Goal: Information Seeking & Learning: Learn about a topic

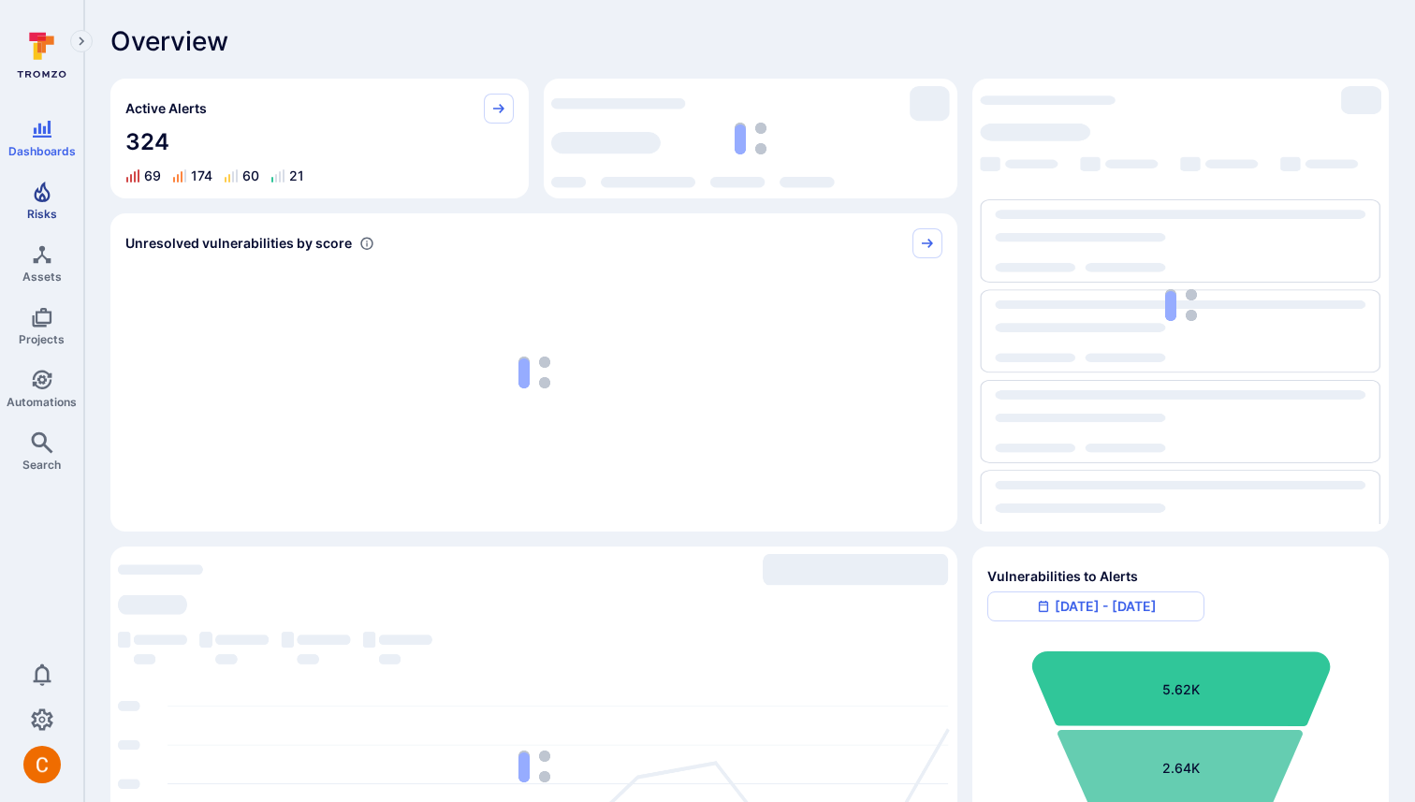
click at [44, 209] on span "Risks" at bounding box center [42, 214] width 30 height 14
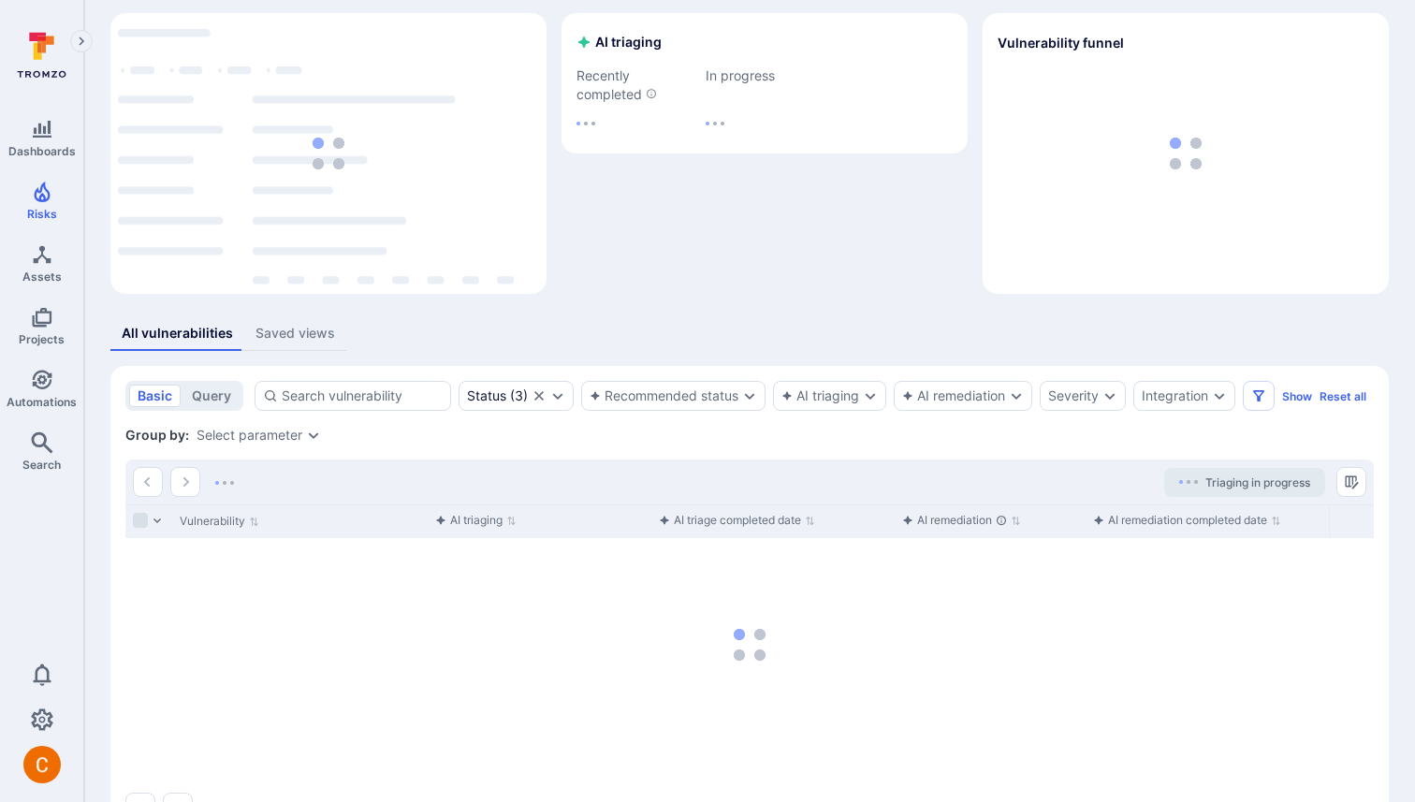
scroll to position [127, 0]
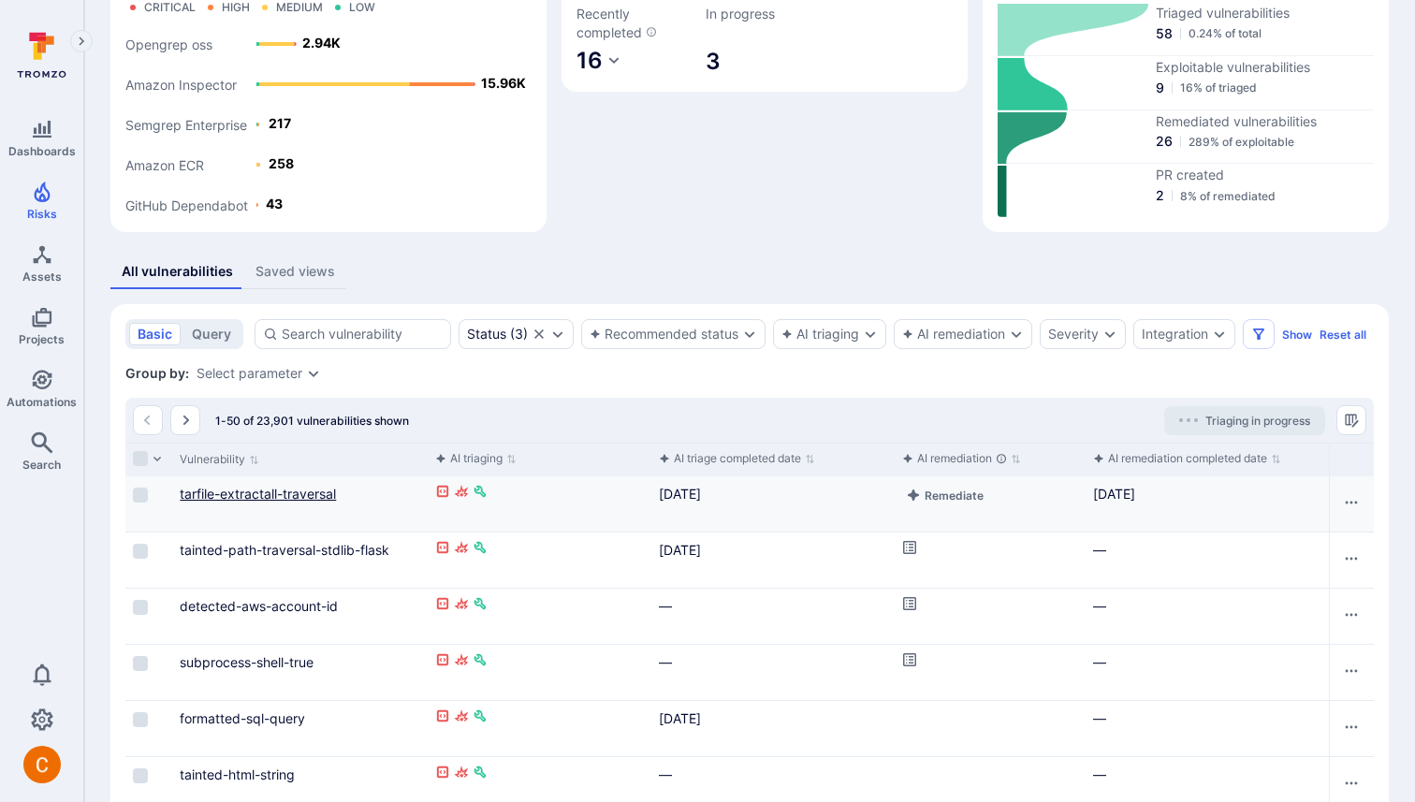
click at [279, 499] on link "tarfile-extractall-traversal" at bounding box center [258, 494] width 156 height 16
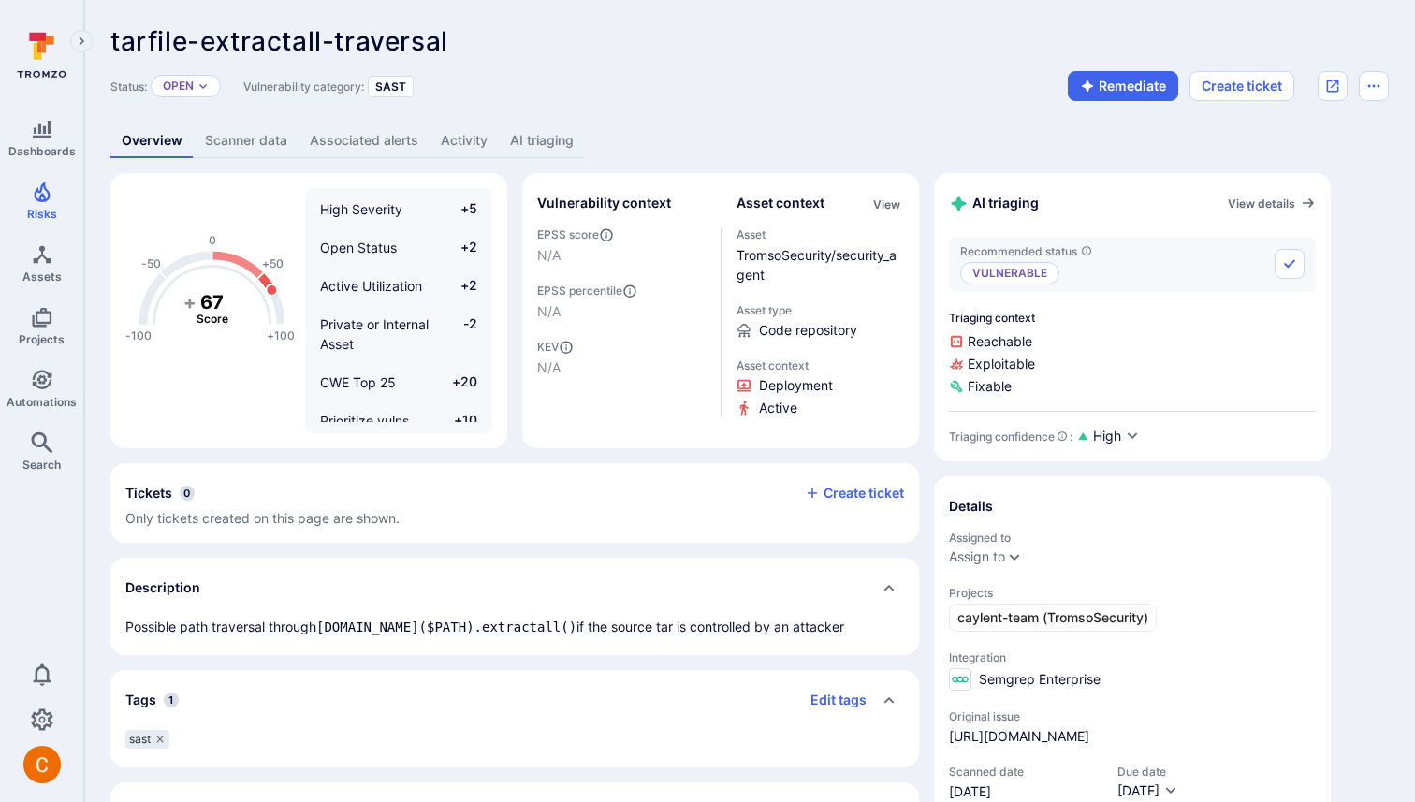
click at [547, 148] on link "AI triaging" at bounding box center [542, 141] width 86 height 35
